Goal: Transaction & Acquisition: Purchase product/service

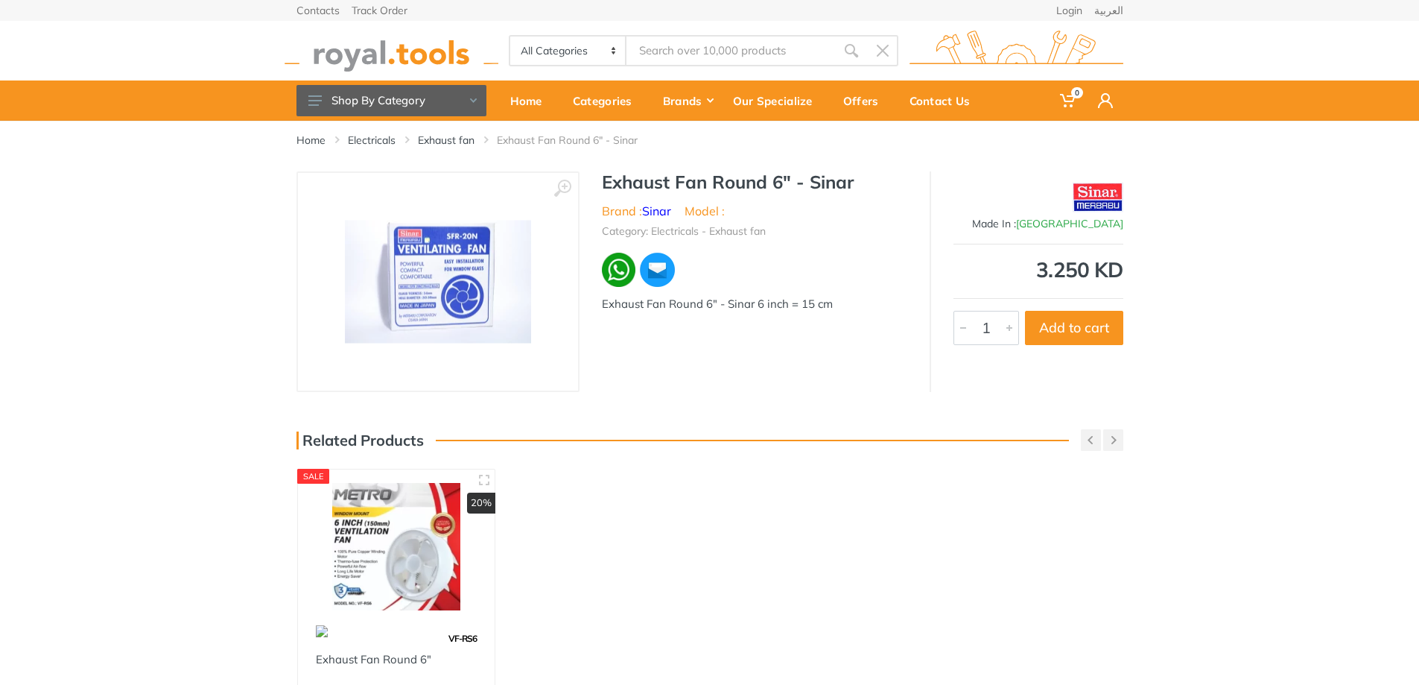
click at [477, 285] on img at bounding box center [438, 281] width 186 height 123
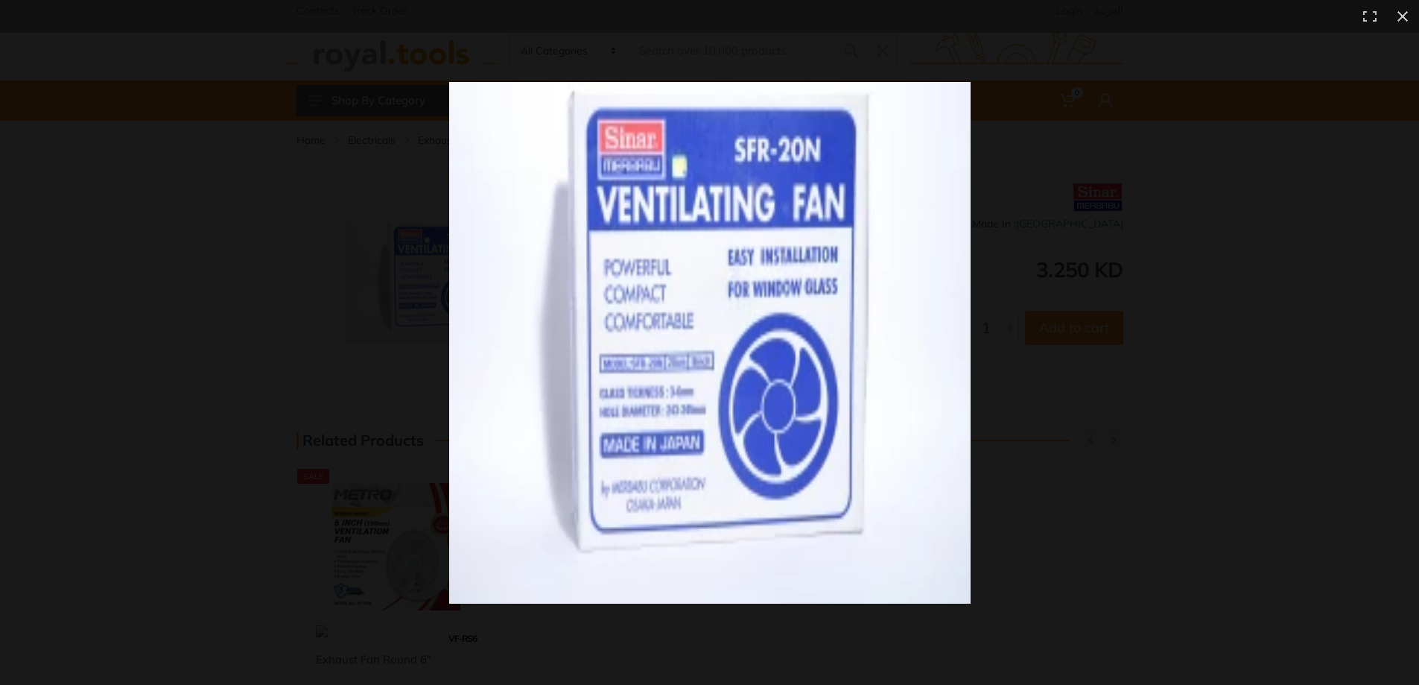
click at [781, 341] on img at bounding box center [709, 342] width 521 height 521
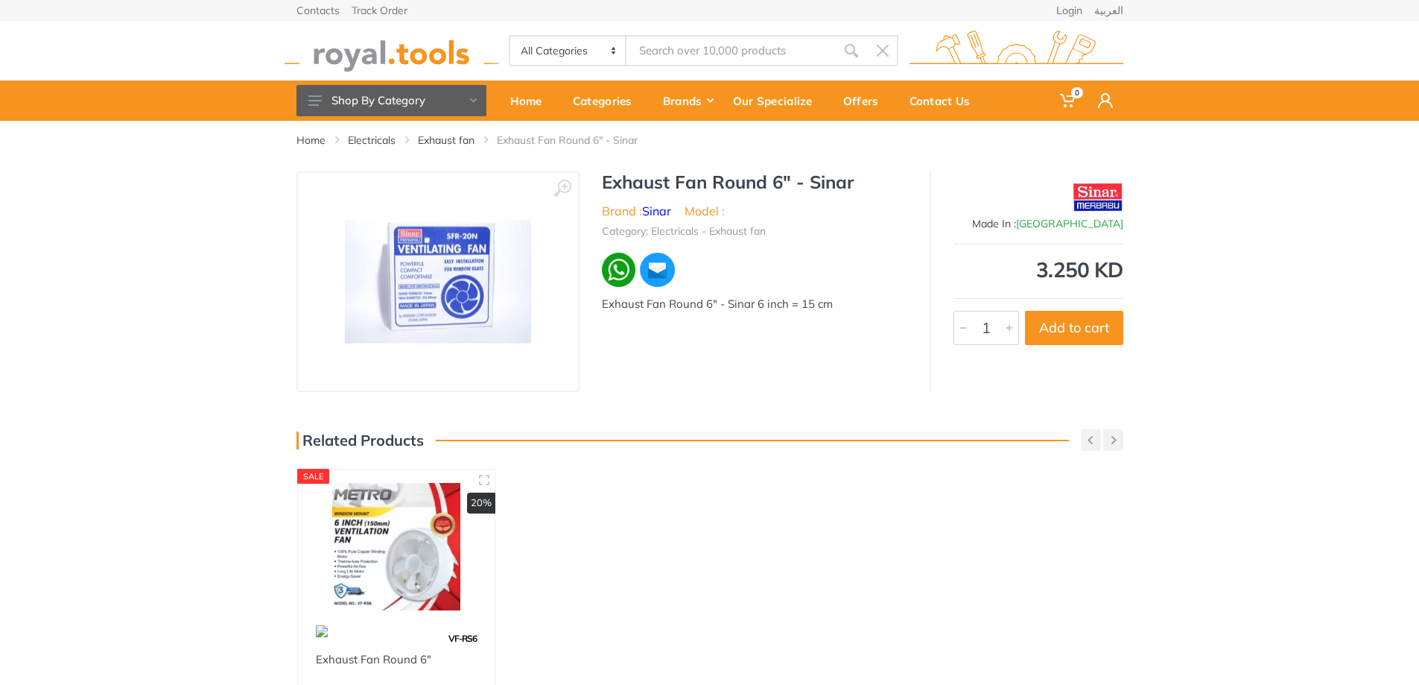
click at [459, 296] on img at bounding box center [438, 281] width 186 height 123
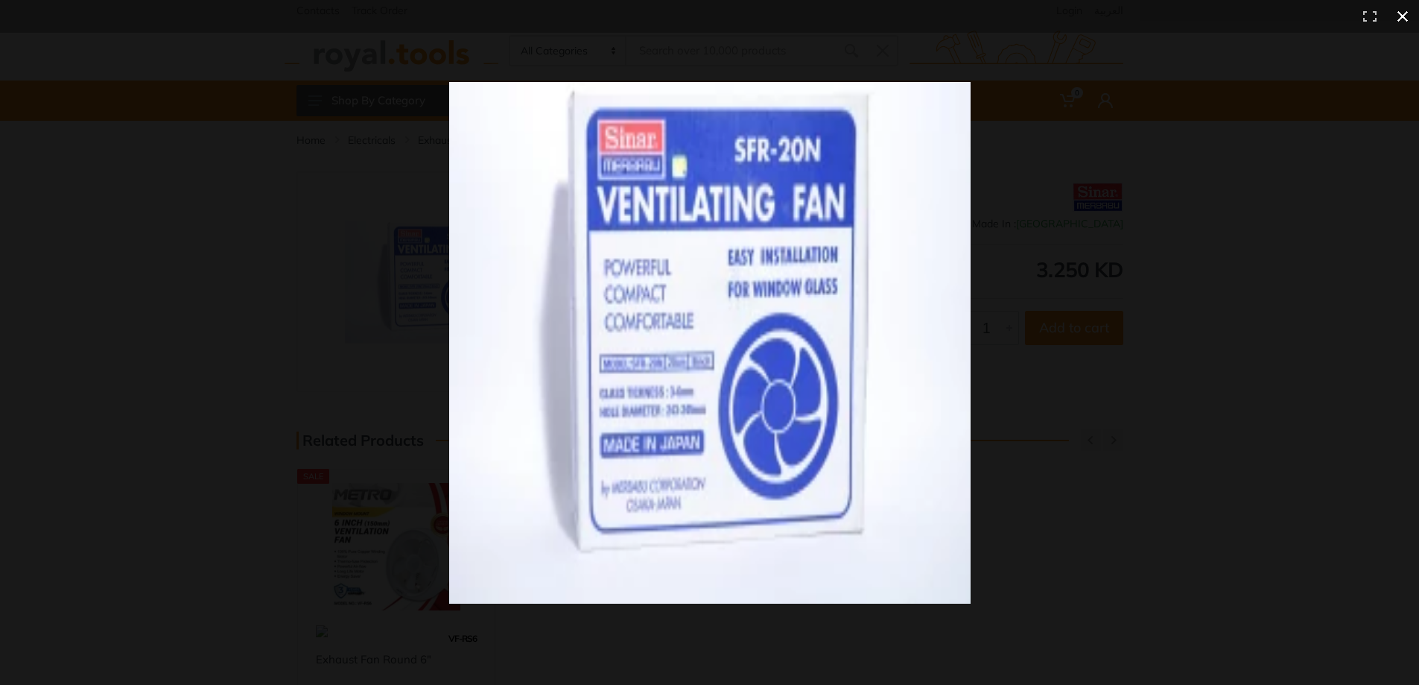
click at [1077, 173] on div at bounding box center [1047, 370] width 1196 height 577
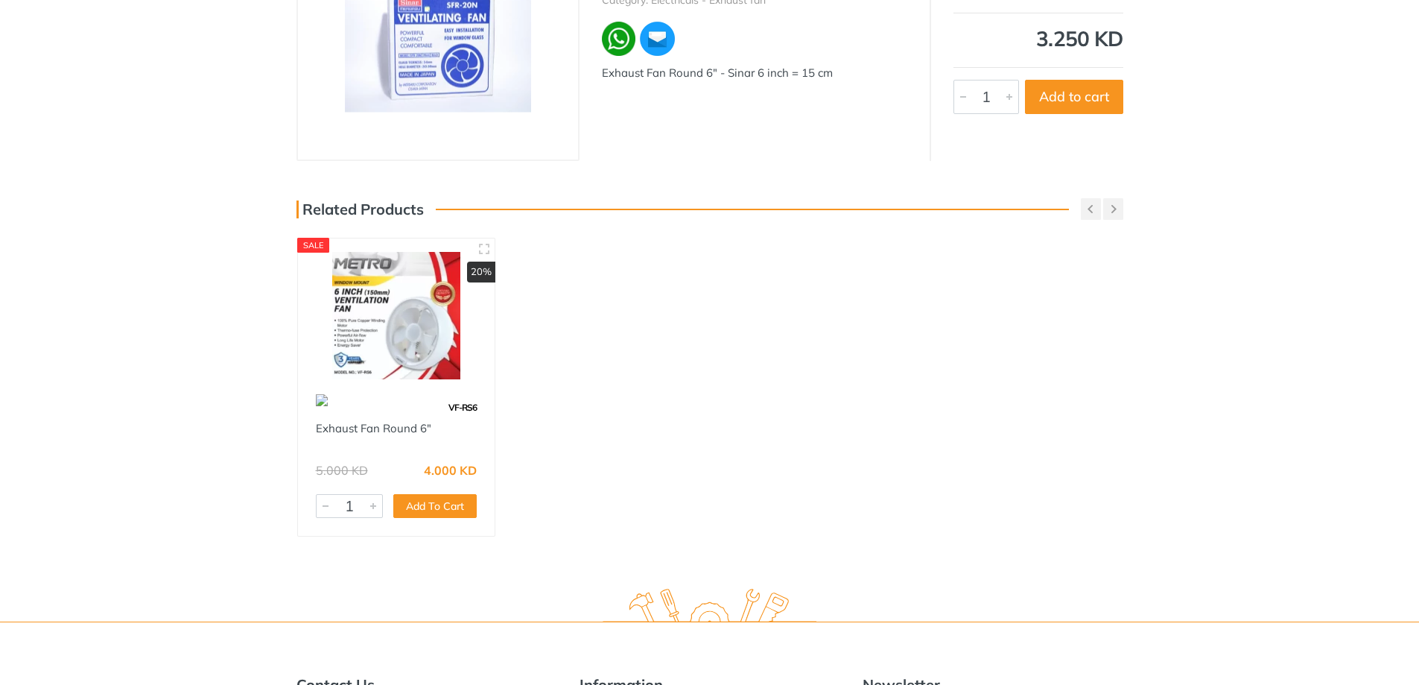
scroll to position [447, 0]
